Goal: Information Seeking & Learning: Learn about a topic

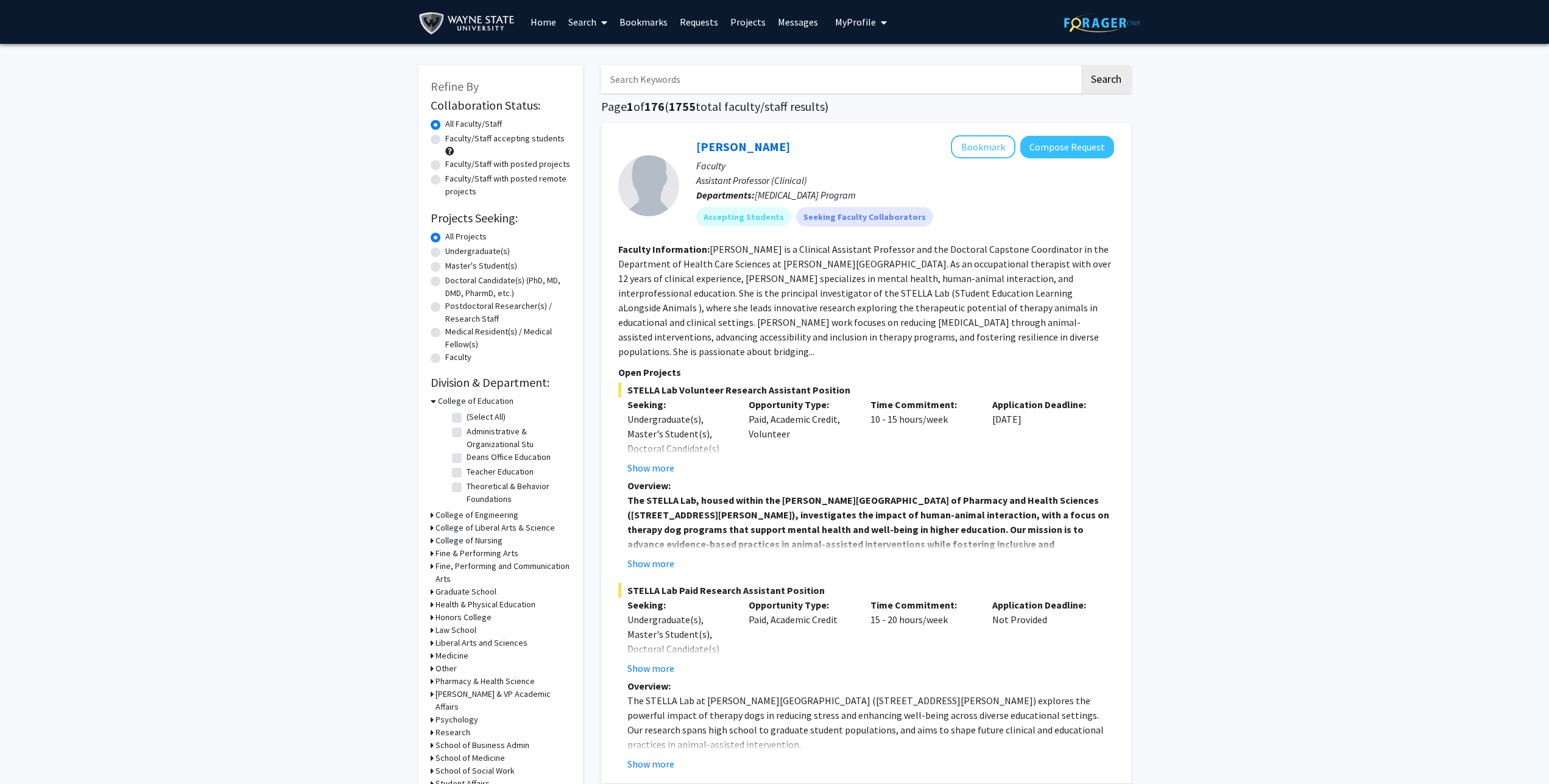
click at [881, 21] on icon "My profile dropdown to access profile and logout" at bounding box center [884, 22] width 6 height 10
drag, startPoint x: 482, startPoint y: 630, endPoint x: 462, endPoint y: 592, distance: 42.9
click at [455, 264] on label "Master's Student(s)" at bounding box center [481, 266] width 72 height 13
click at [453, 264] on input "Master's Student(s)" at bounding box center [449, 263] width 8 height 8
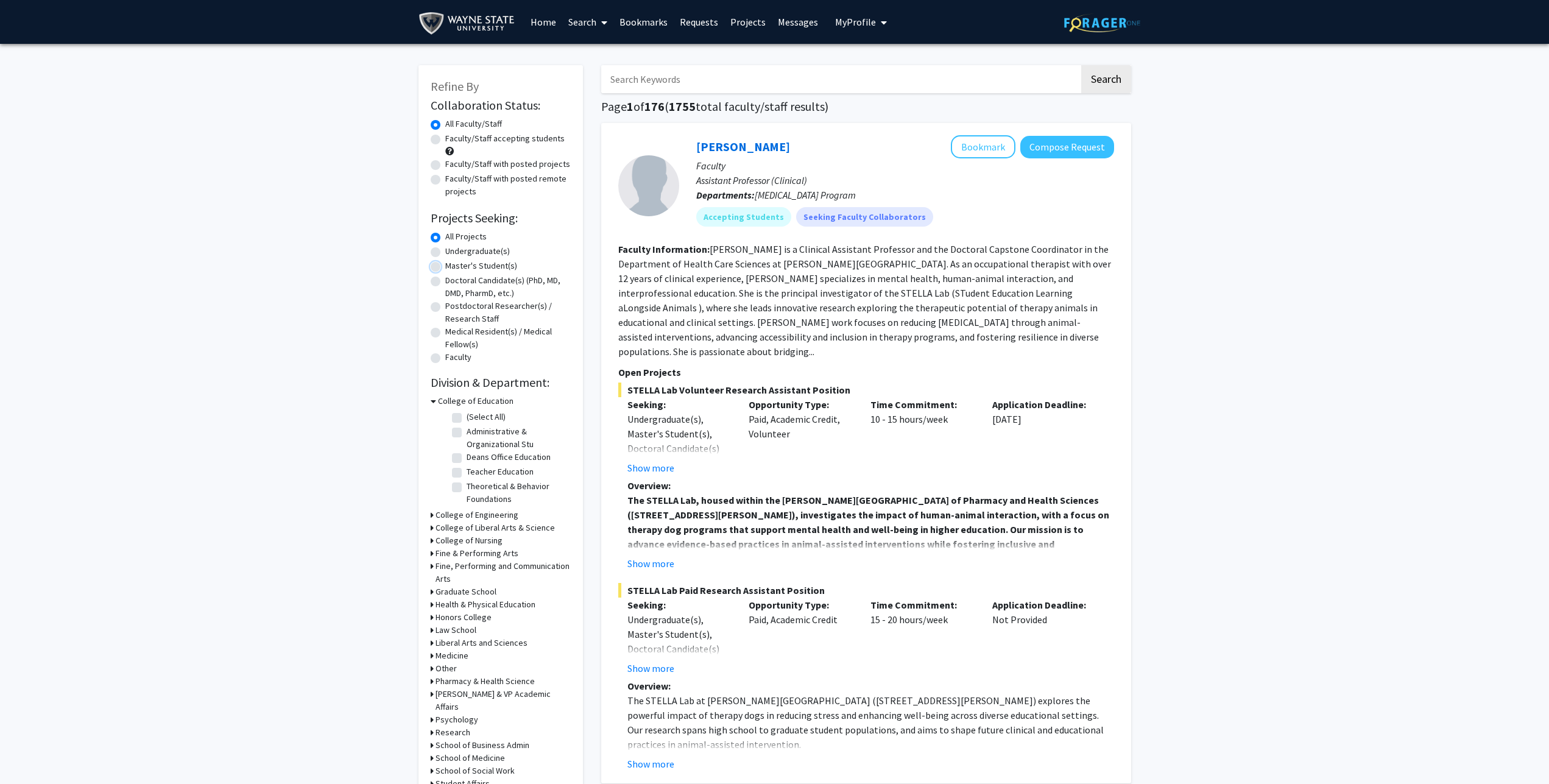
radio input "true"
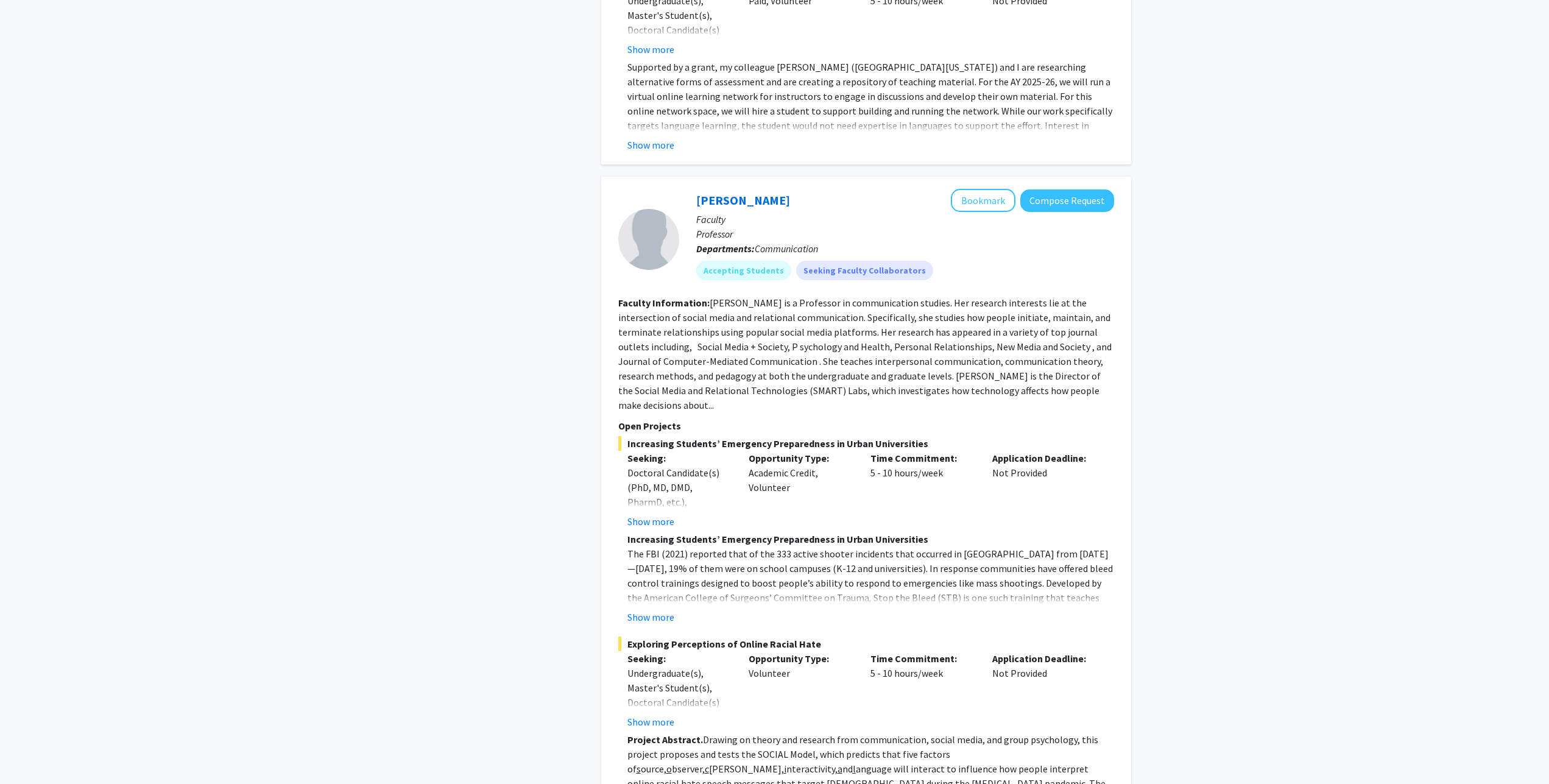
scroll to position [4776, 0]
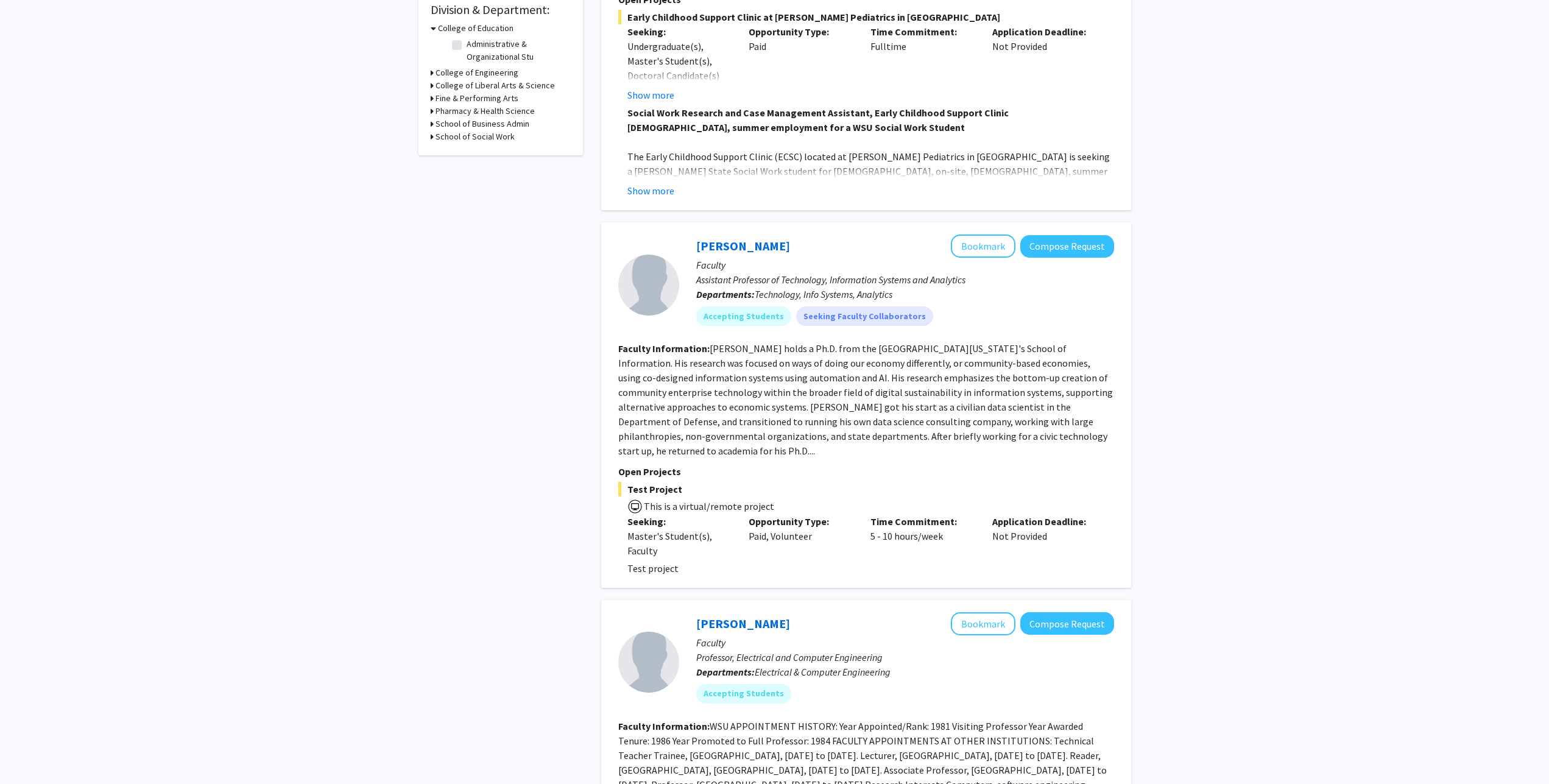
scroll to position [621, 0]
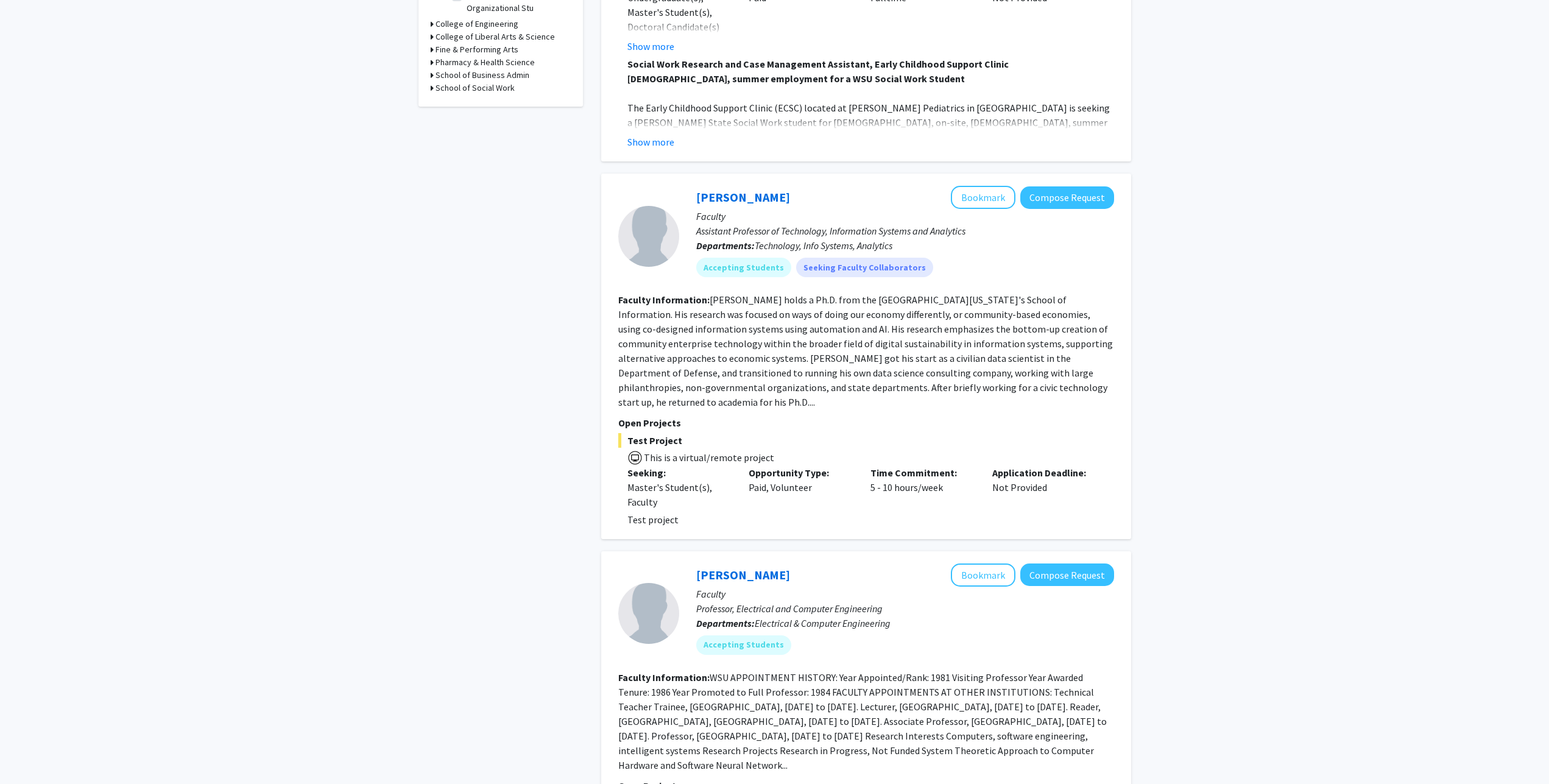
drag, startPoint x: 485, startPoint y: 601, endPoint x: 481, endPoint y: 579, distance: 22.4
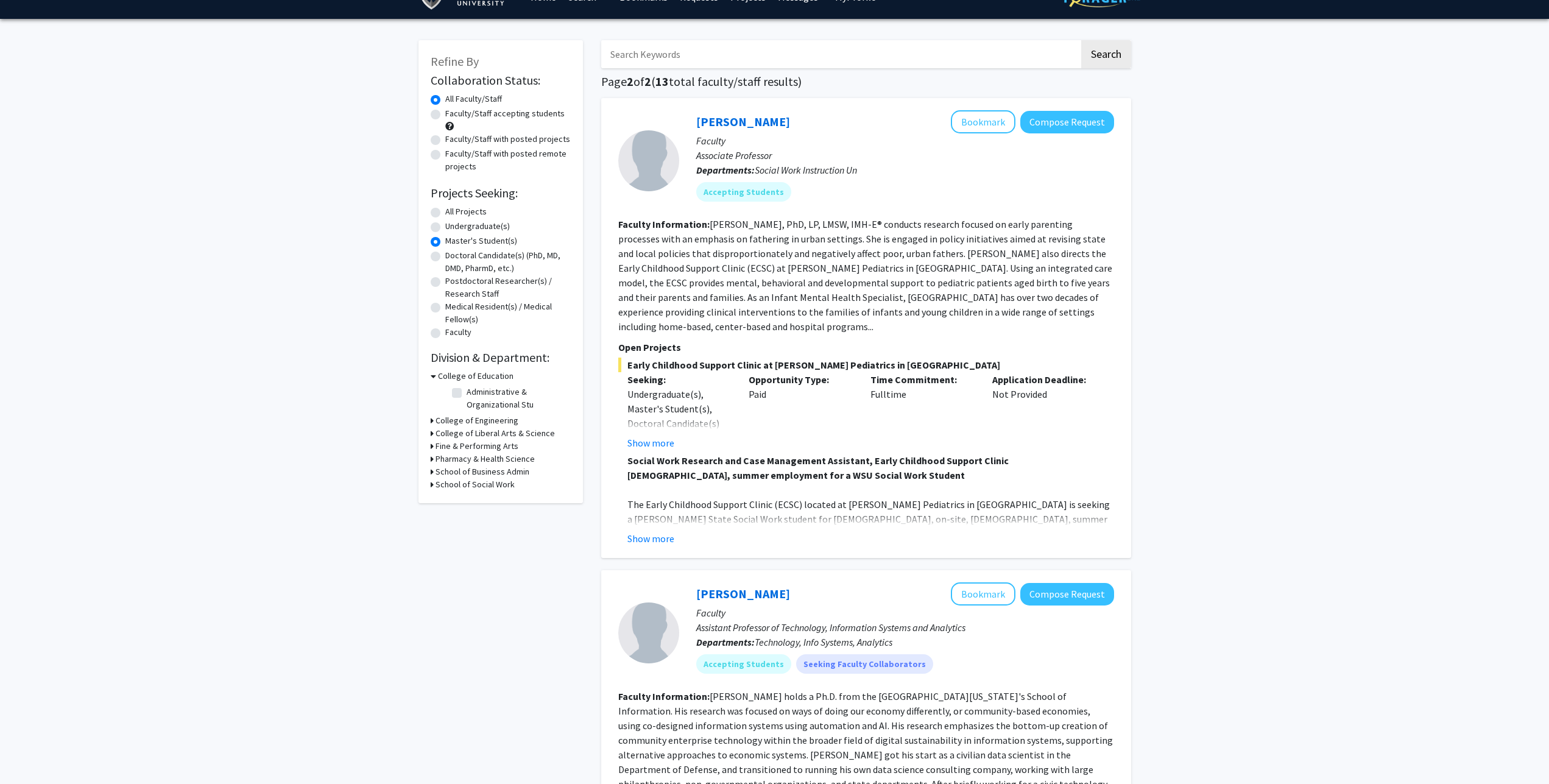
scroll to position [0, 0]
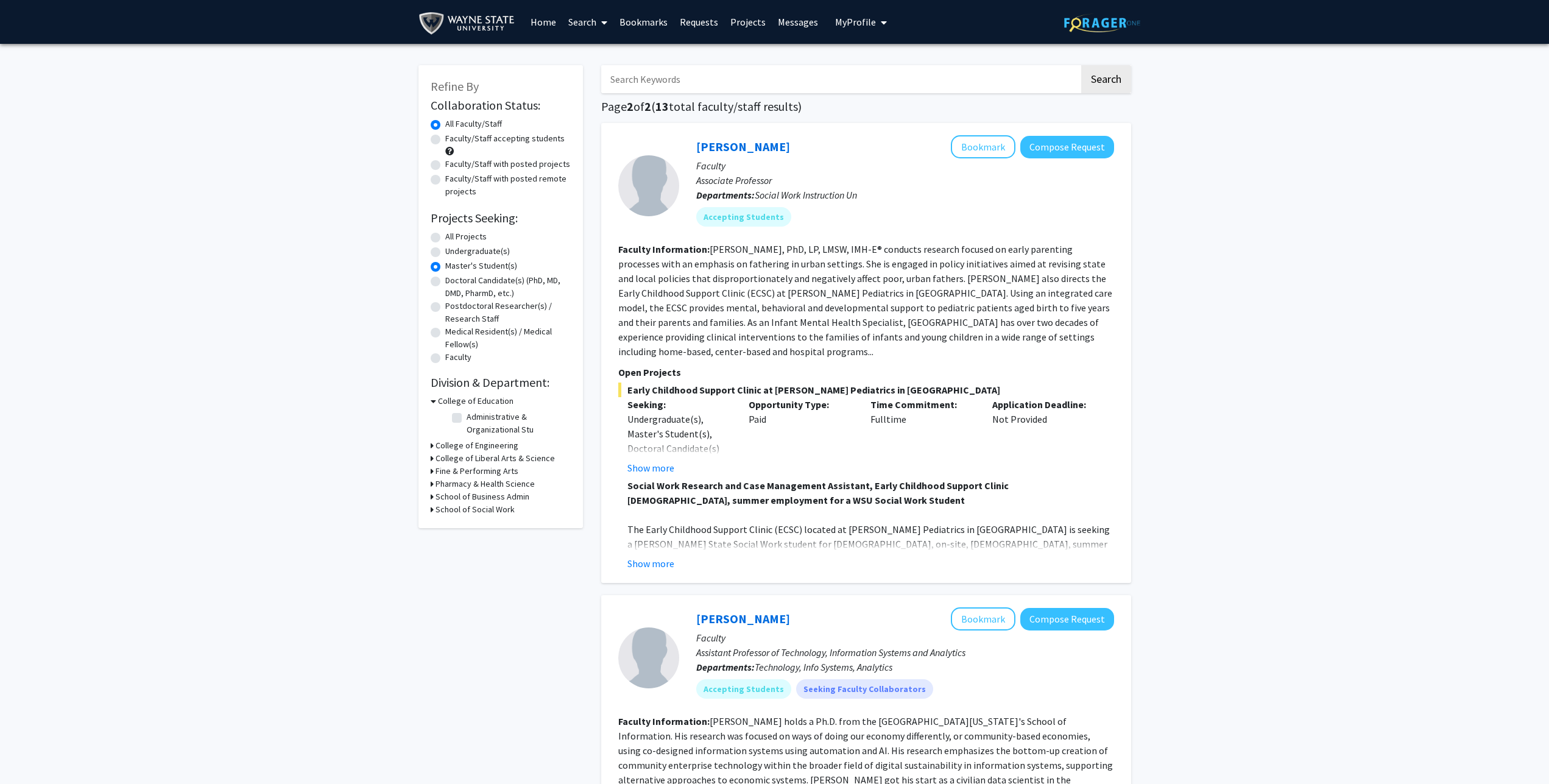
click at [443, 229] on form "Collaboration Status: Collaboration Status All Faculty/Staff Collaboration Stat…" at bounding box center [500, 231] width 140 height 267
click at [445, 240] on label "All Projects" at bounding box center [466, 237] width 41 height 13
click at [445, 238] on input "All Projects" at bounding box center [449, 234] width 8 height 8
radio input "true"
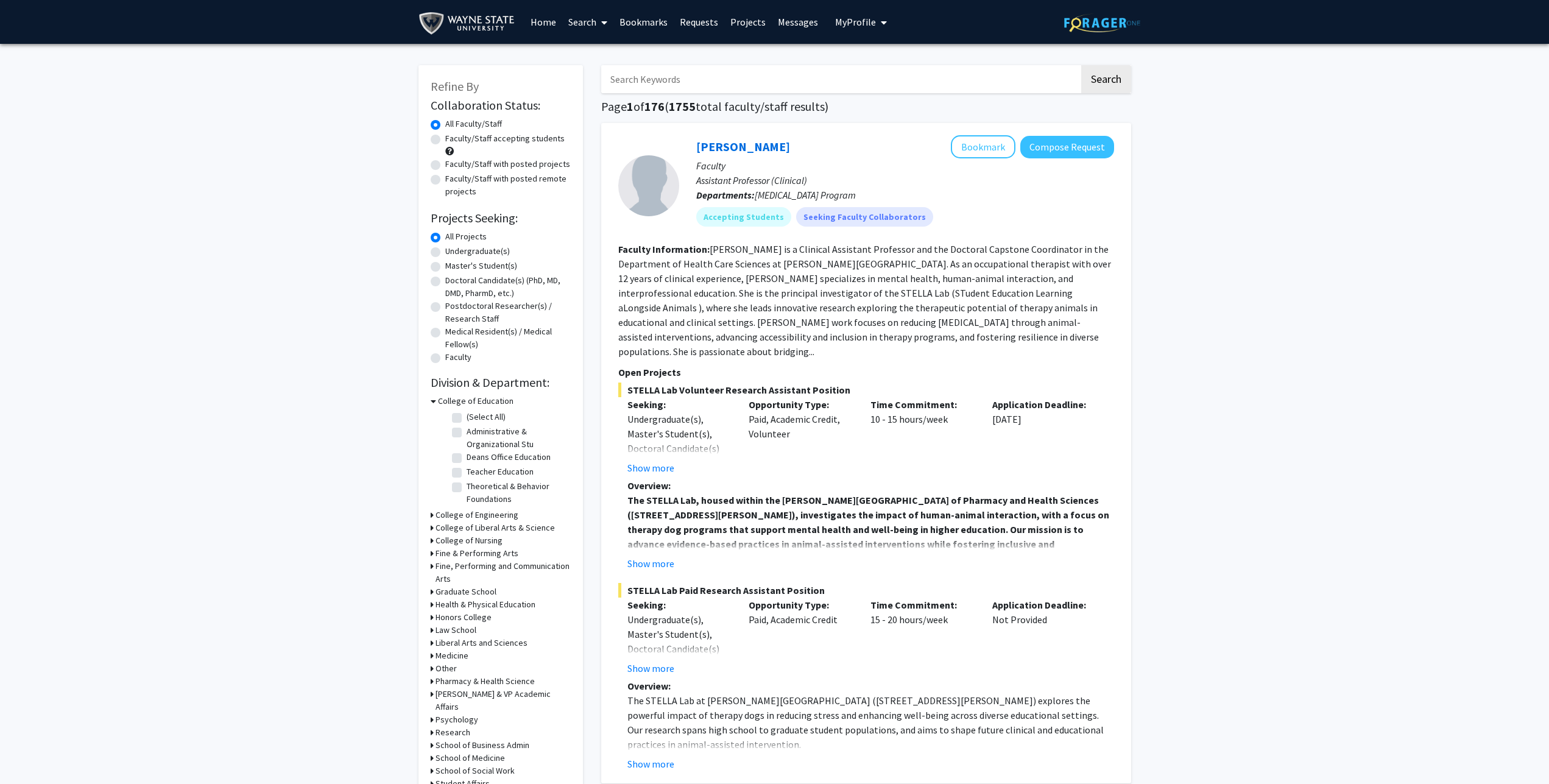
click at [479, 639] on h3 "Liberal Arts and Sciences" at bounding box center [482, 642] width 92 height 13
click at [481, 645] on h3 "Liberal Arts and Sciences" at bounding box center [484, 642] width 92 height 13
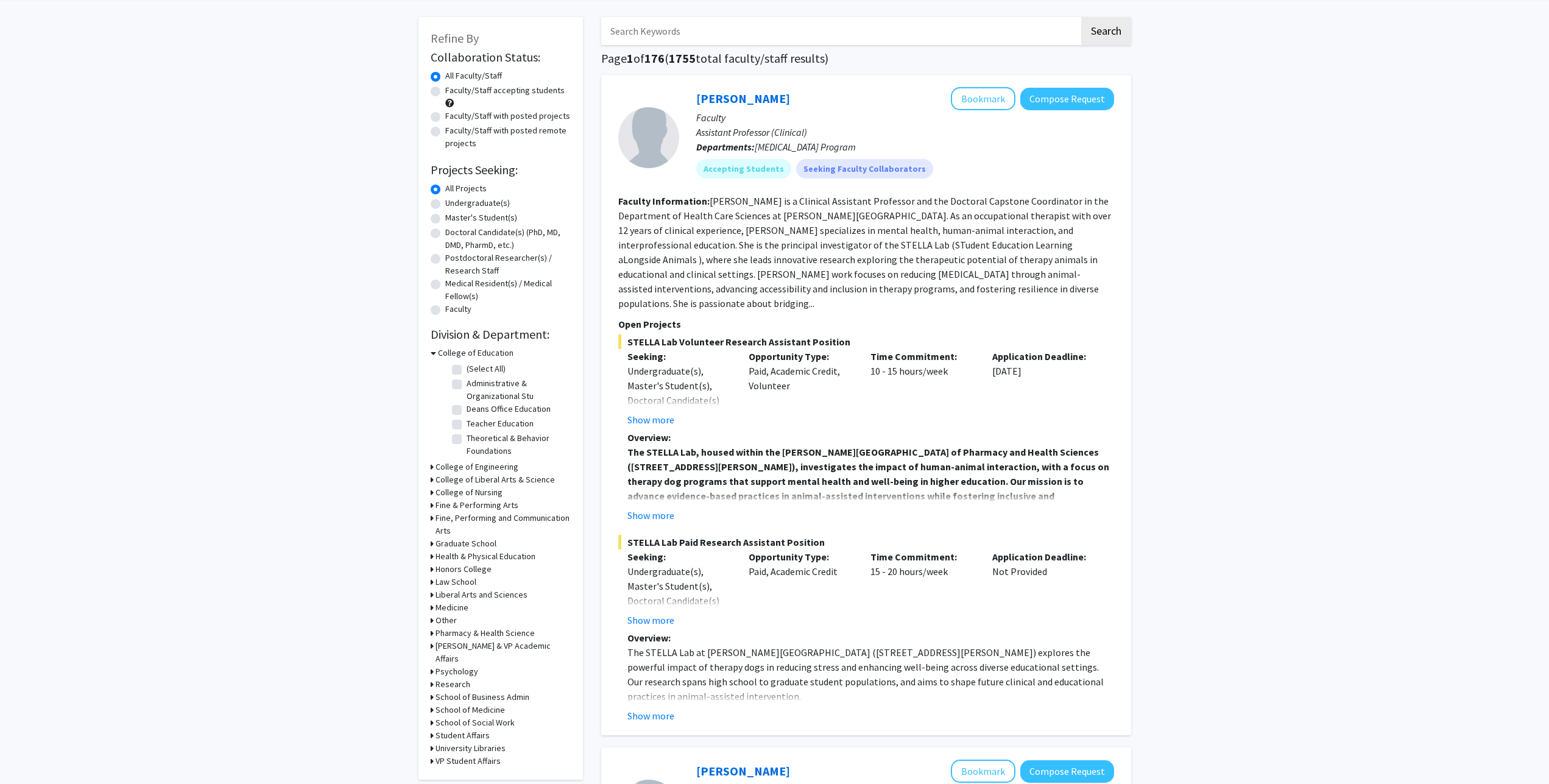
scroll to position [62, 0]
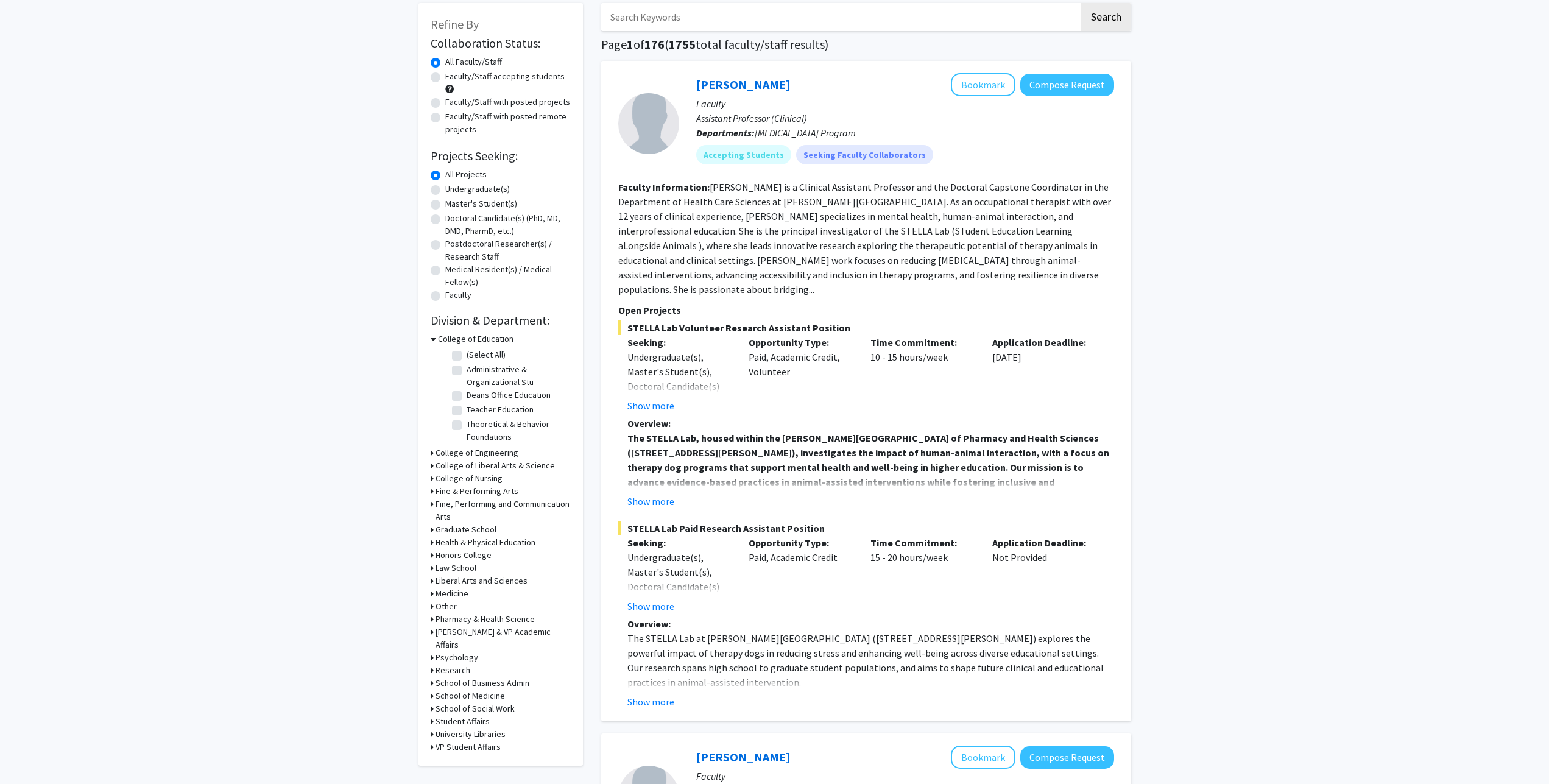
click at [475, 689] on h3 "School of Medicine" at bounding box center [470, 695] width 70 height 13
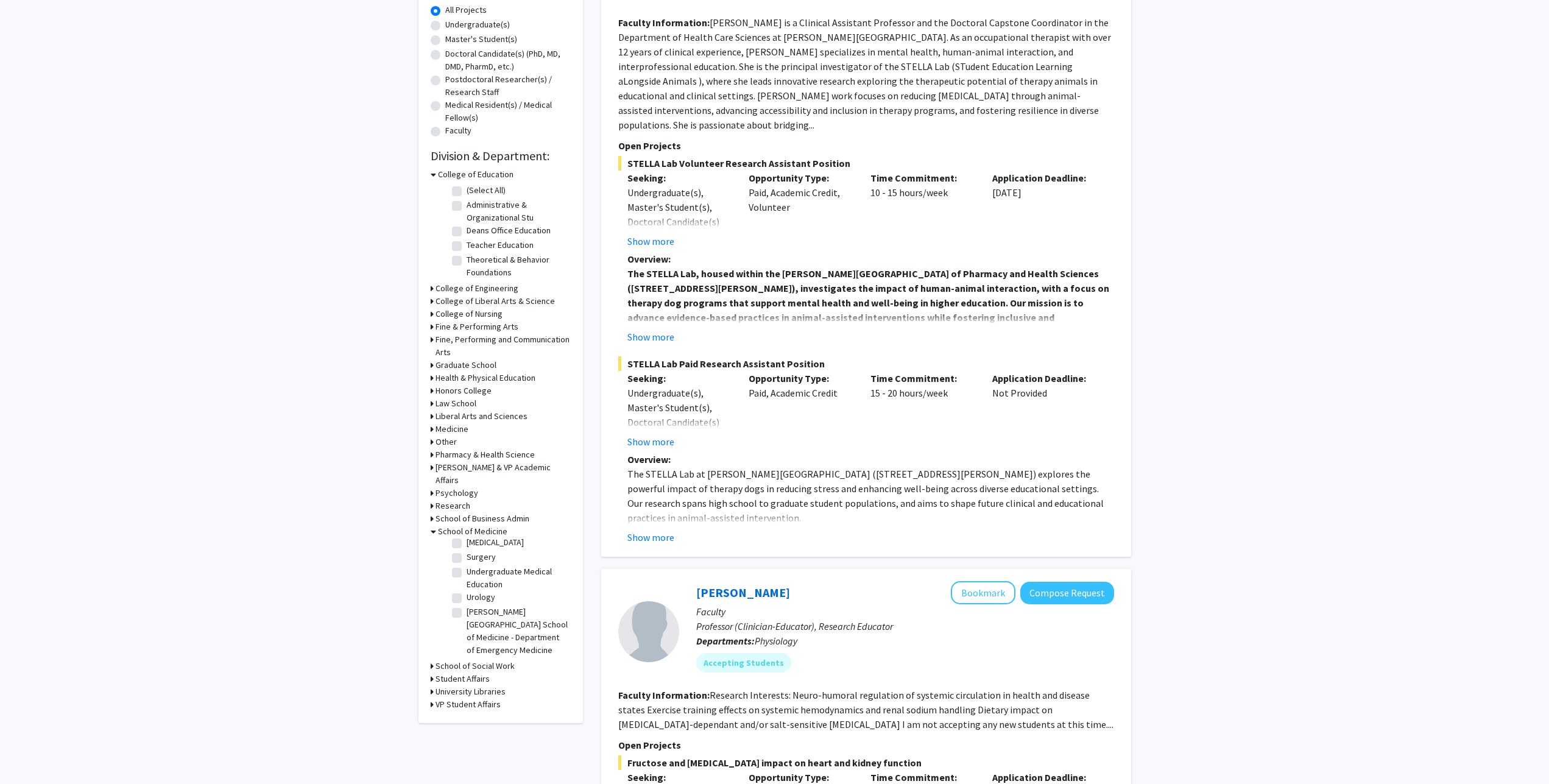
scroll to position [186, 0]
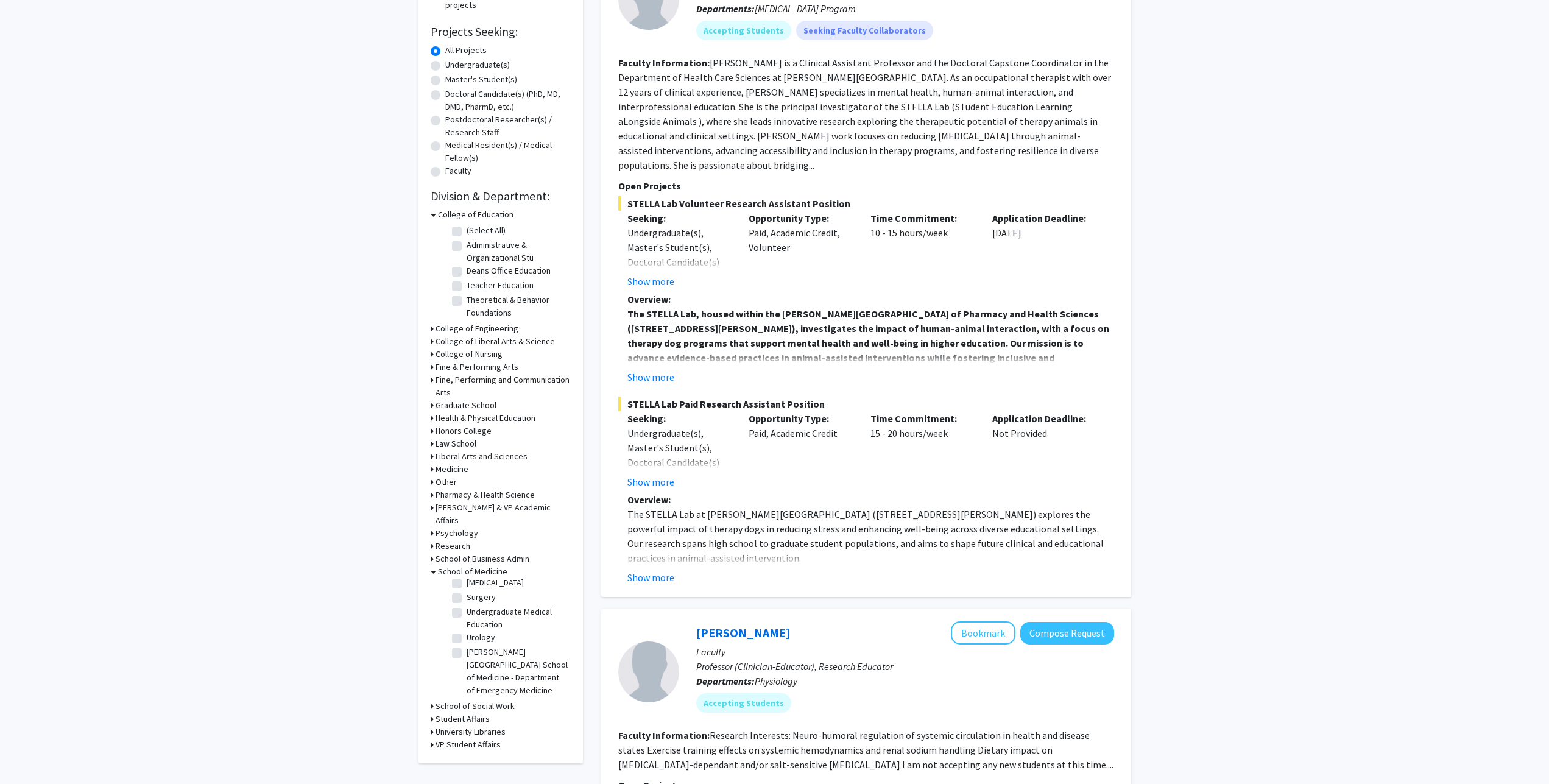
click at [453, 471] on h3 "Medicine" at bounding box center [452, 469] width 33 height 13
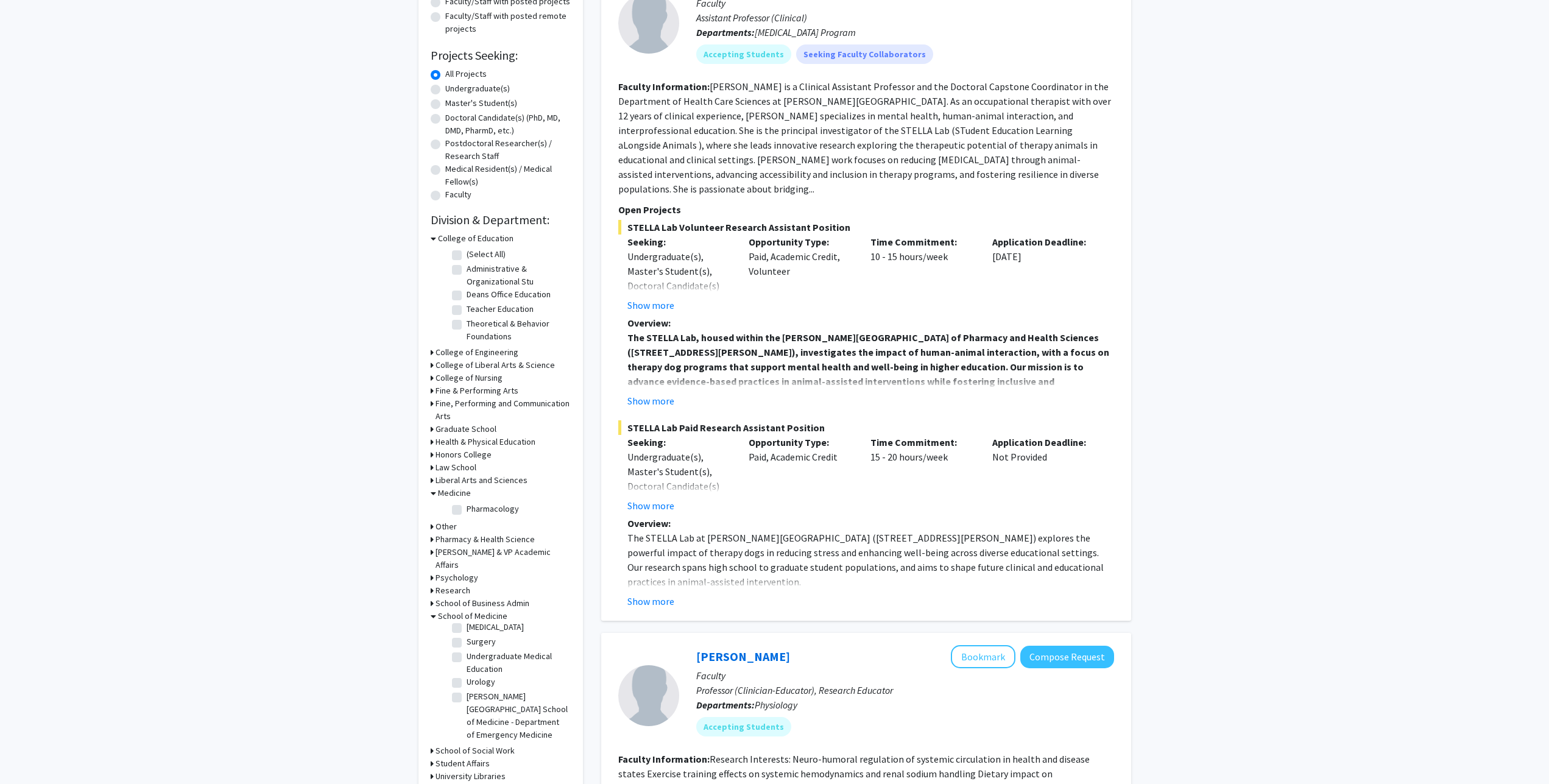
scroll to position [124, 0]
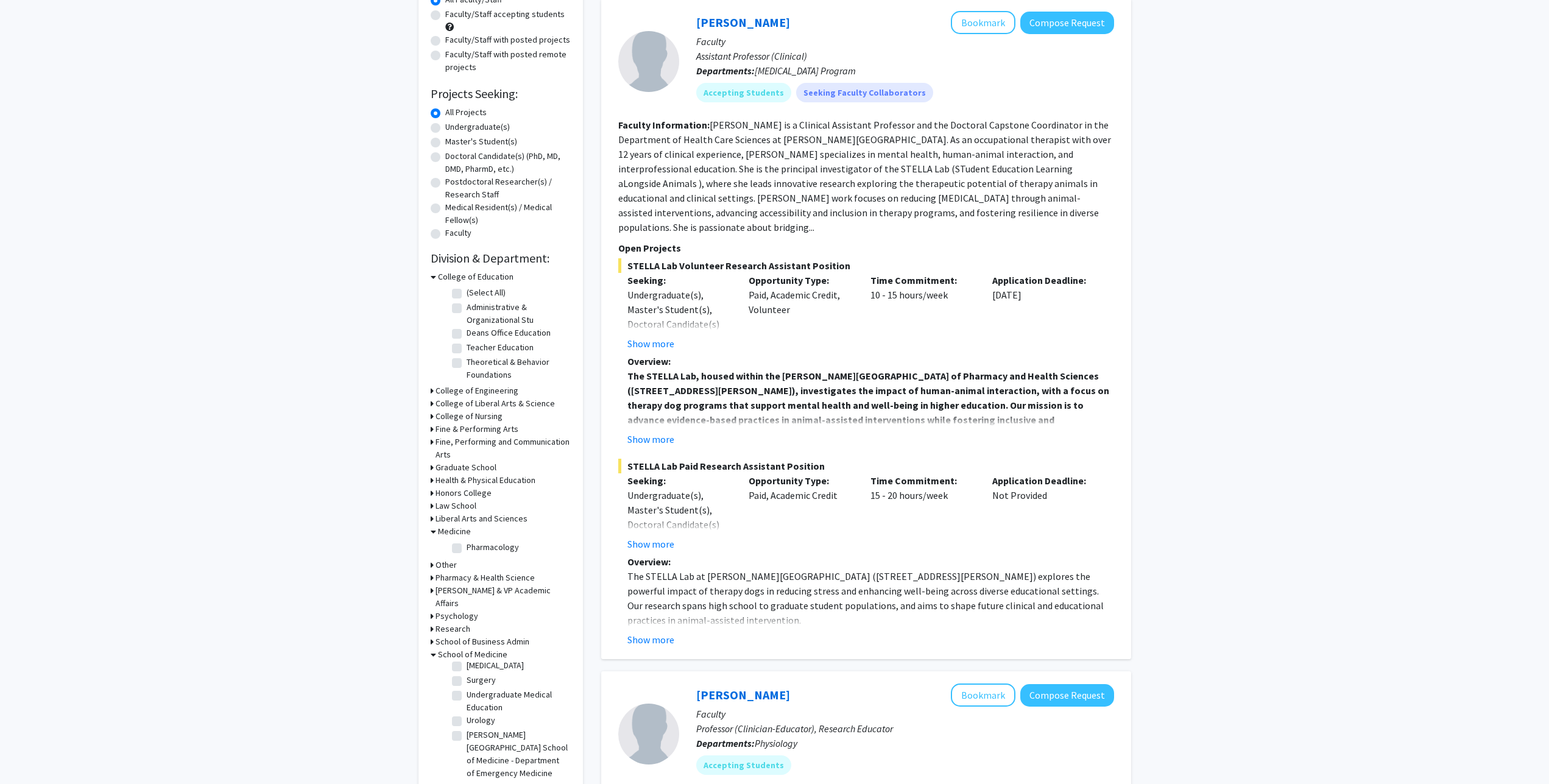
click at [472, 520] on h3 "Liberal Arts and Sciences" at bounding box center [482, 518] width 92 height 13
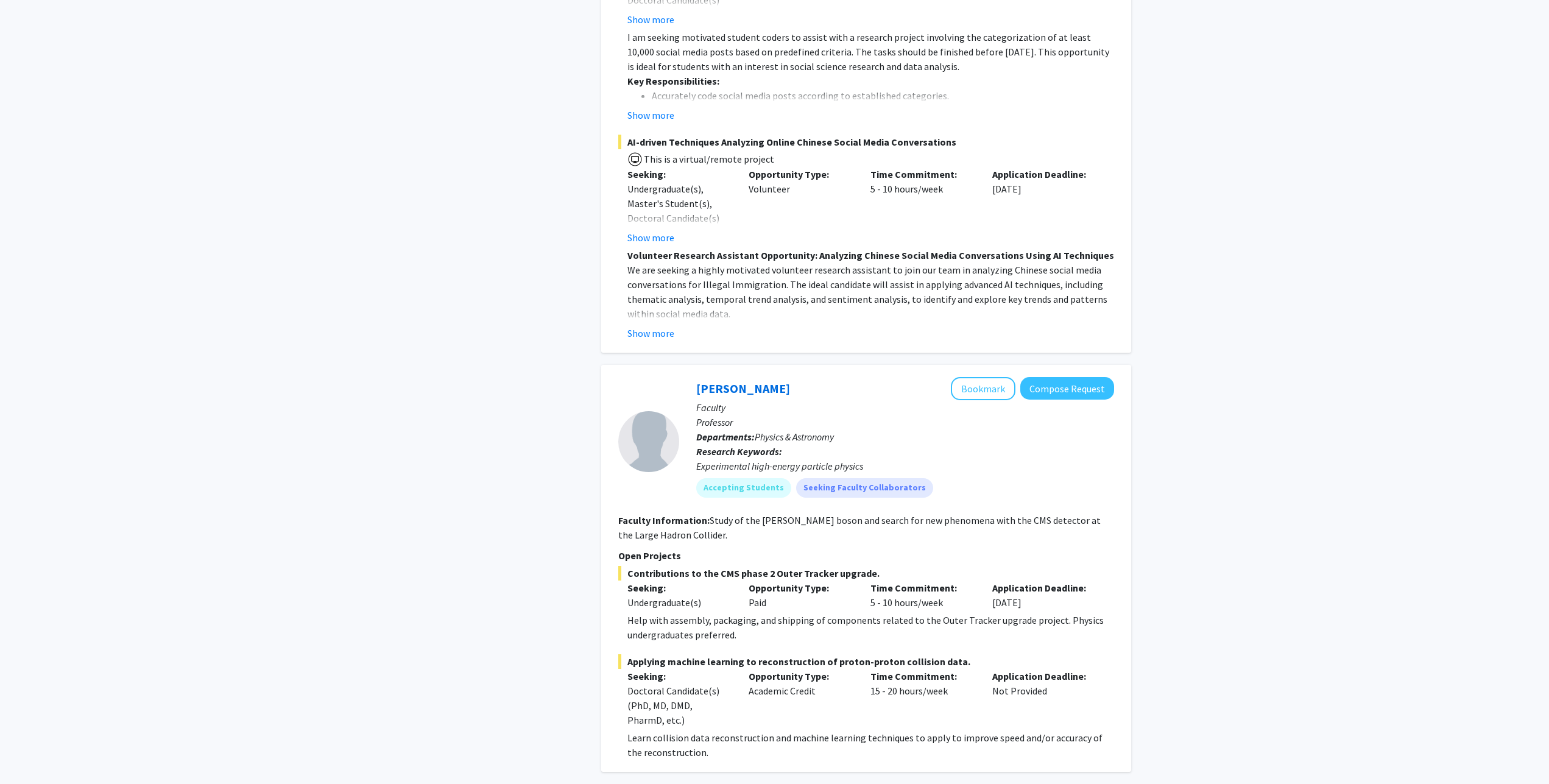
scroll to position [4891, 0]
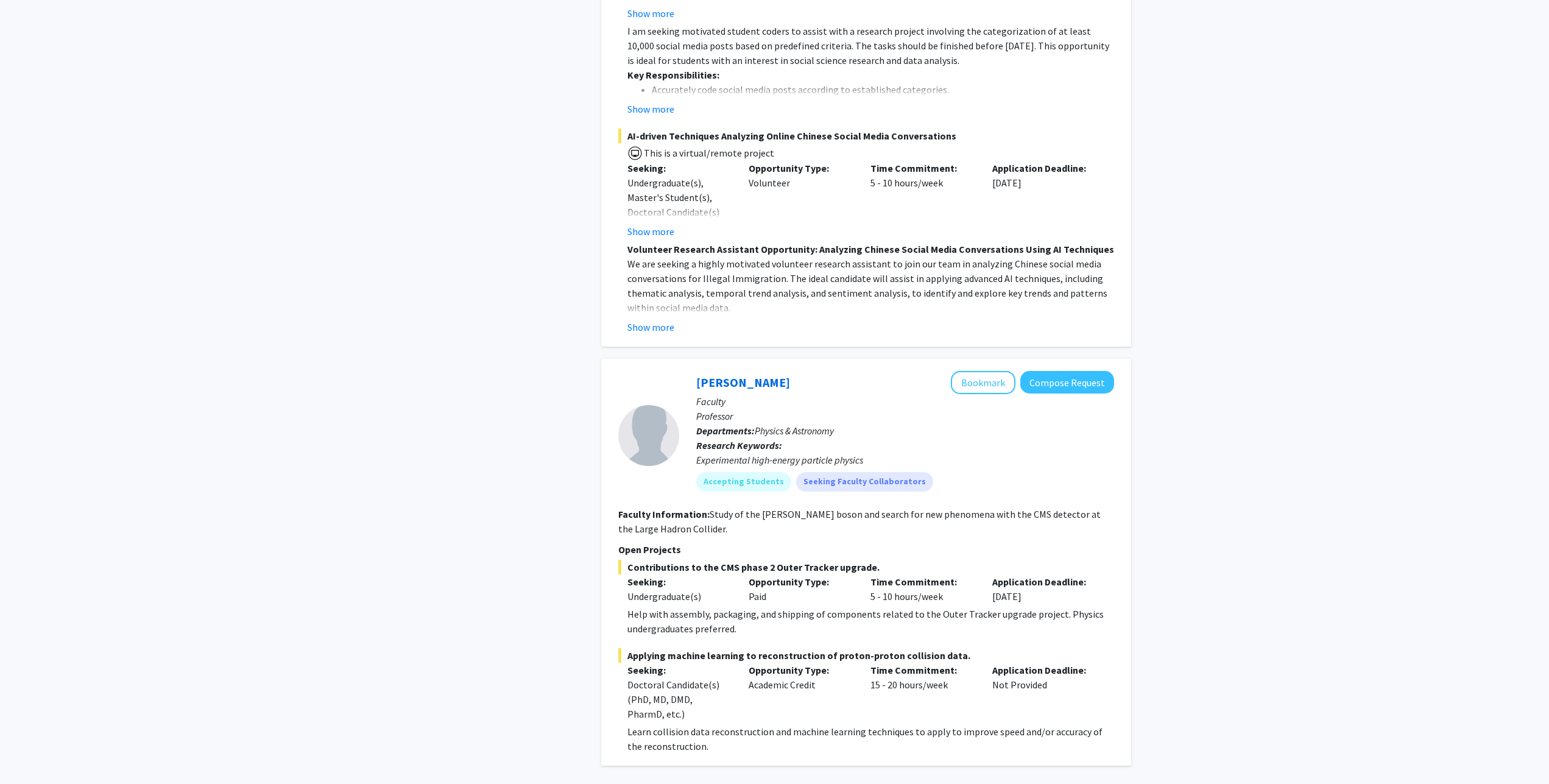
drag, startPoint x: 831, startPoint y: 692, endPoint x: 820, endPoint y: 677, distance: 18.6
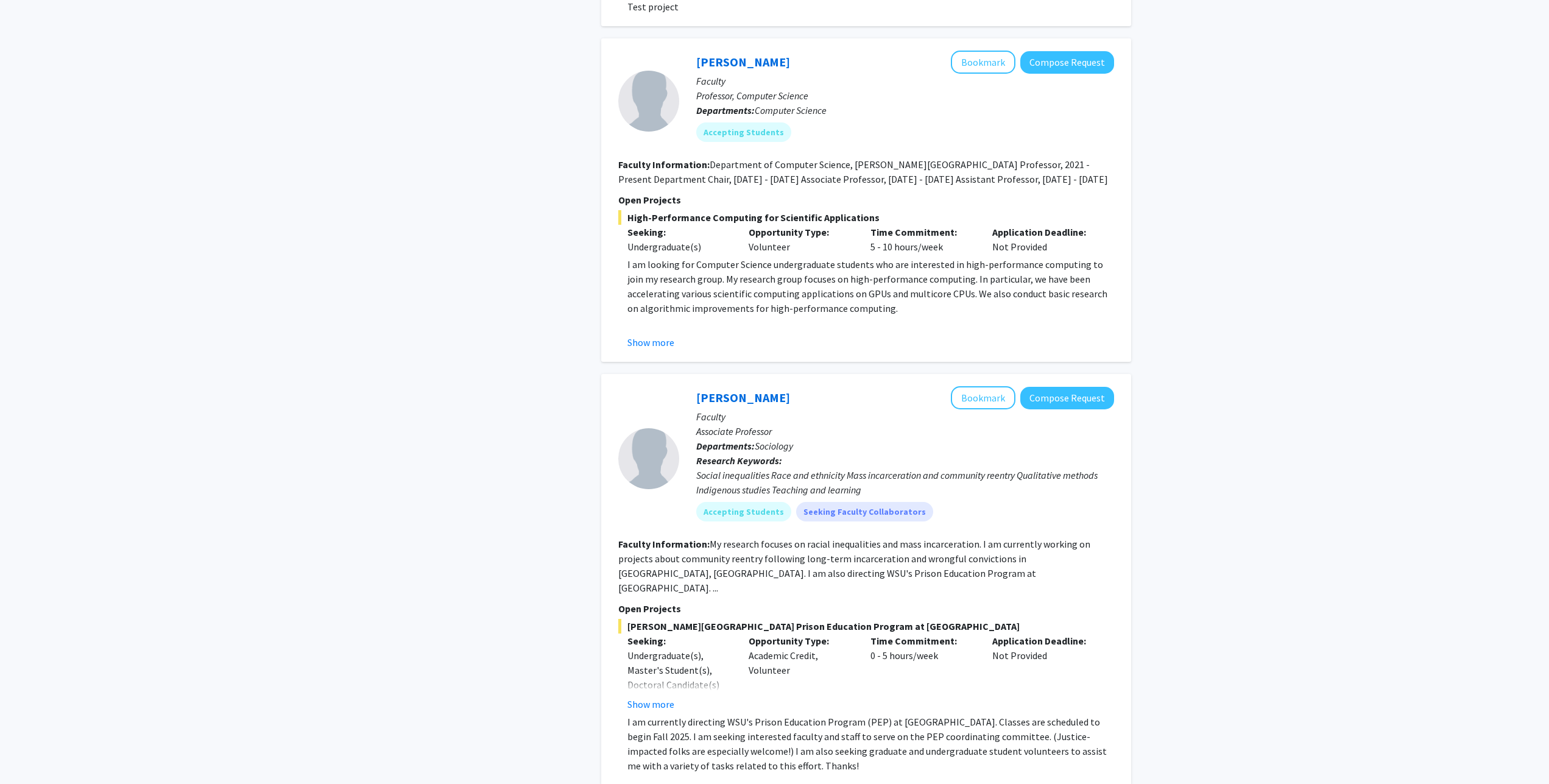
scroll to position [3665, 0]
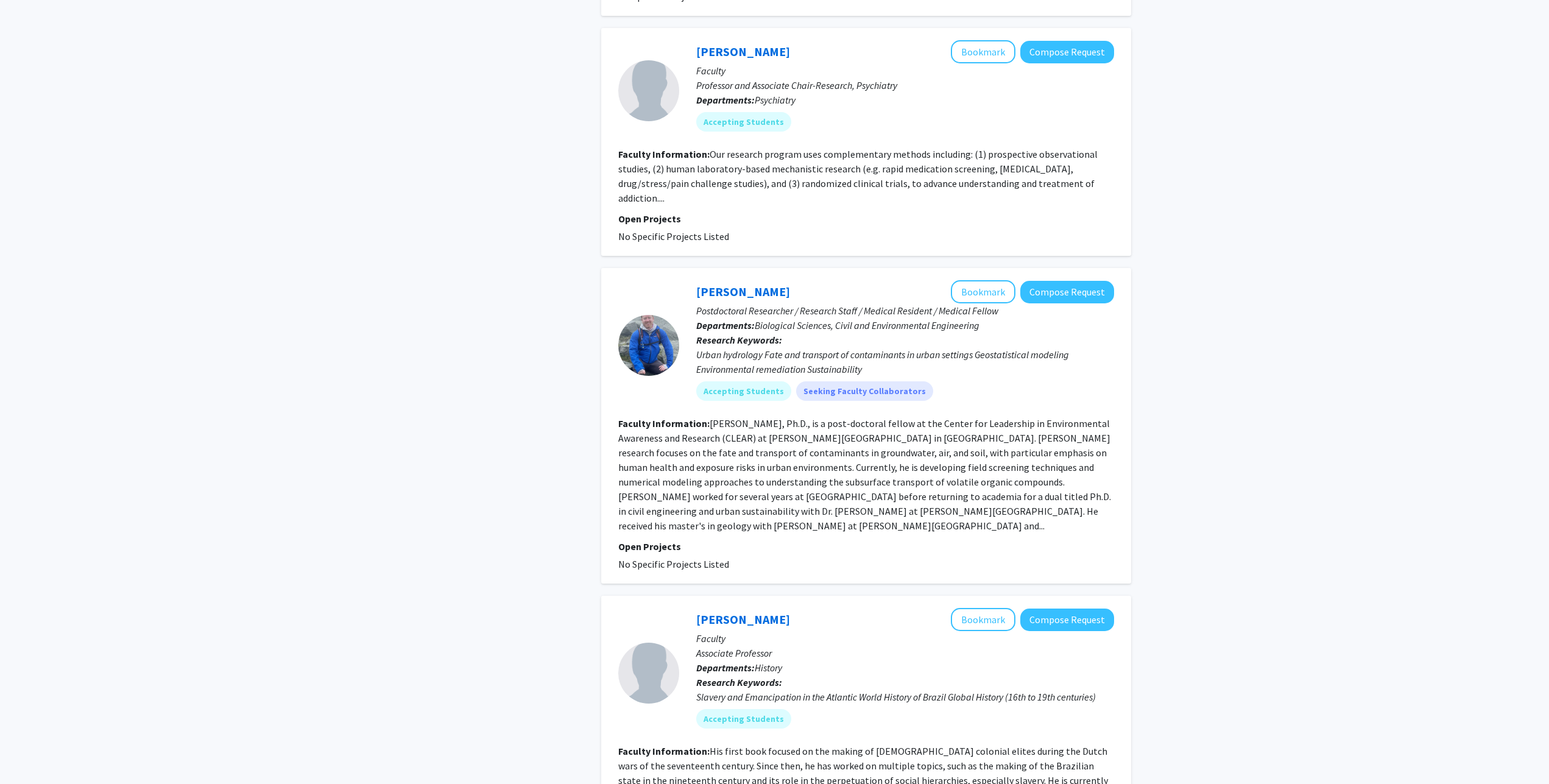
scroll to position [2506, 0]
